Goal: Information Seeking & Learning: Stay updated

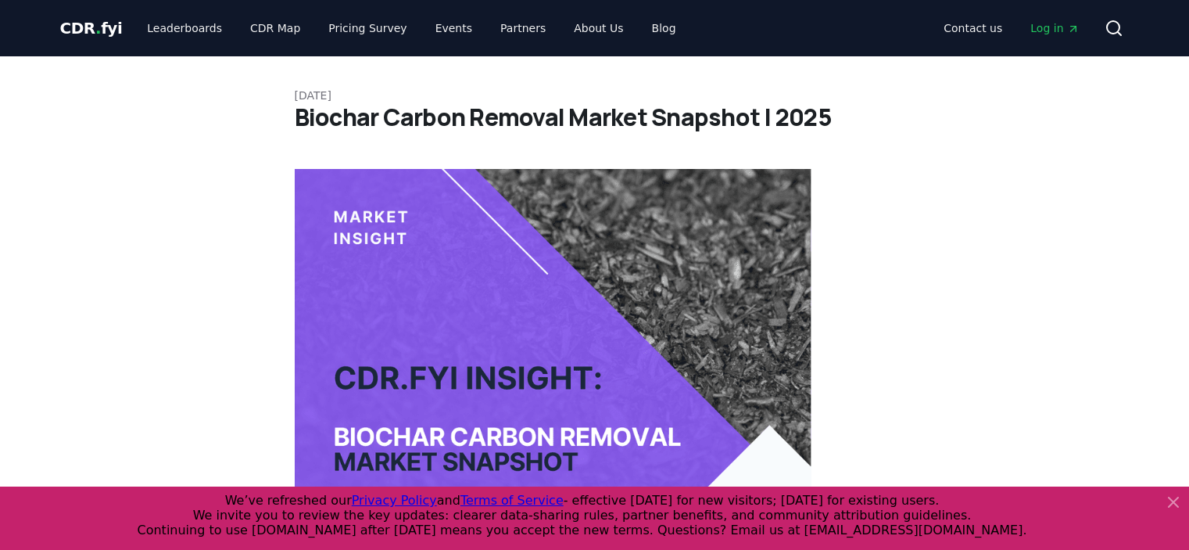
scroll to position [1095, 0]
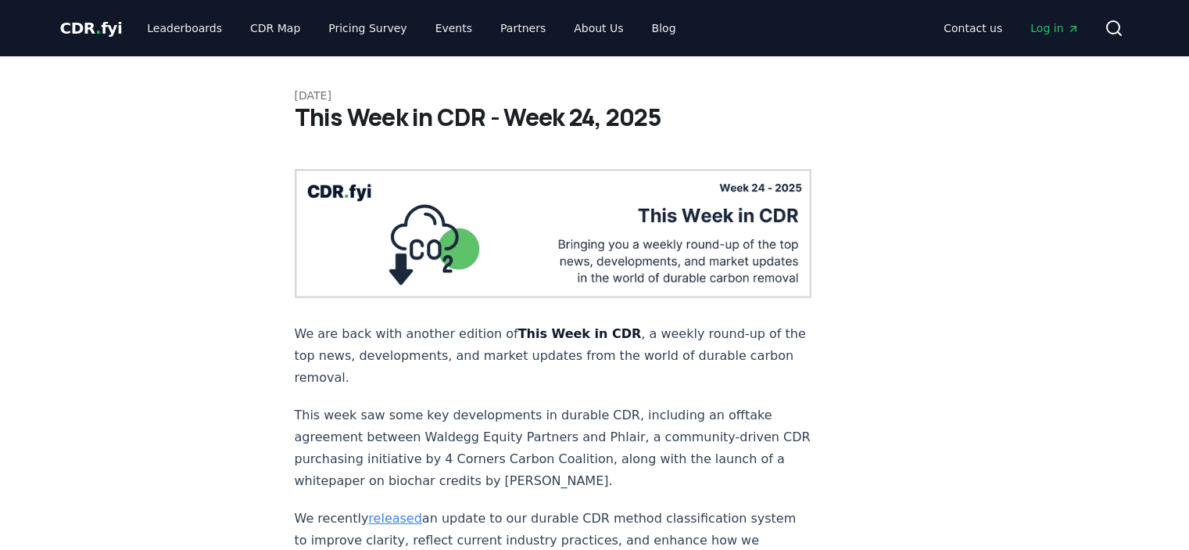
scroll to position [156, 0]
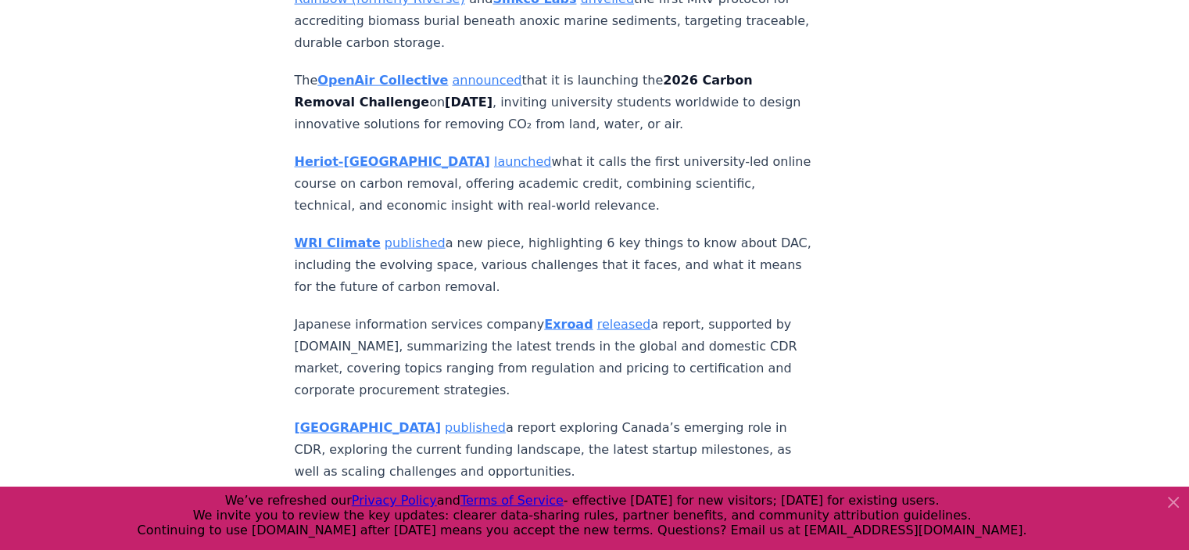
scroll to position [3629, 0]
